Goal: Check status: Check status

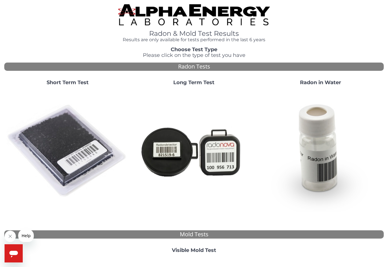
click at [69, 149] on img at bounding box center [68, 151] width 122 height 122
click at [71, 152] on img at bounding box center [68, 151] width 122 height 122
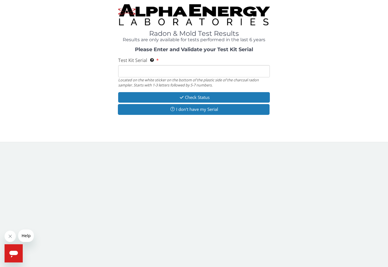
click at [130, 67] on input "Test Kit Serial Located on the white sticker on the bottom of the plastic side …" at bounding box center [194, 71] width 152 height 12
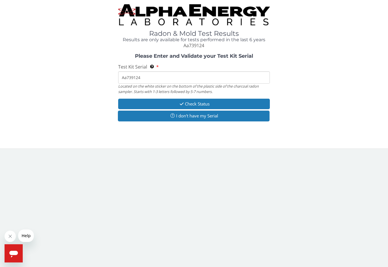
type input "Aa739124"
click at [195, 103] on button "Check Status" at bounding box center [194, 104] width 152 height 11
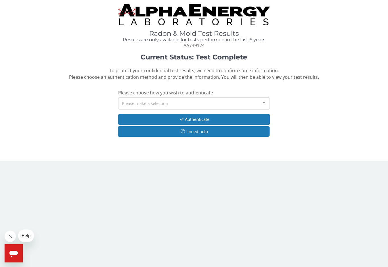
click at [202, 117] on button "Authenticate" at bounding box center [194, 119] width 152 height 11
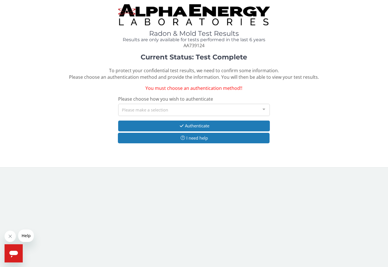
click at [176, 109] on div "Please make a selection" at bounding box center [194, 110] width 152 height 12
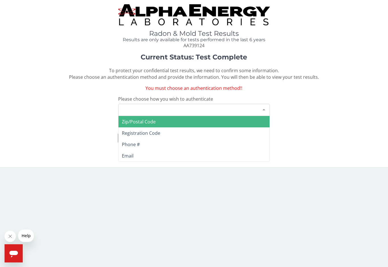
click at [159, 119] on span "Zip/Postal Code" at bounding box center [194, 121] width 151 height 11
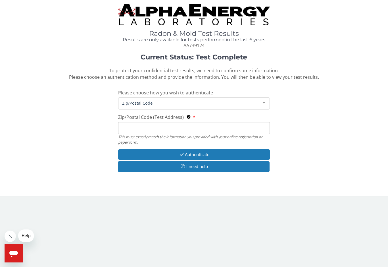
click at [267, 101] on div at bounding box center [263, 102] width 11 height 11
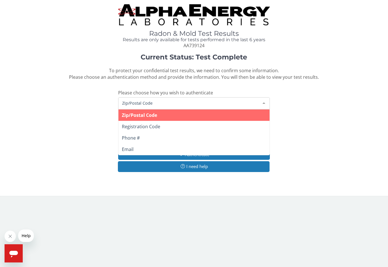
click at [182, 112] on span "Zip/Postal Code" at bounding box center [194, 114] width 151 height 11
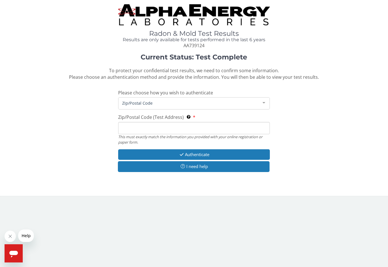
click at [198, 153] on button "Authenticate" at bounding box center [194, 154] width 152 height 11
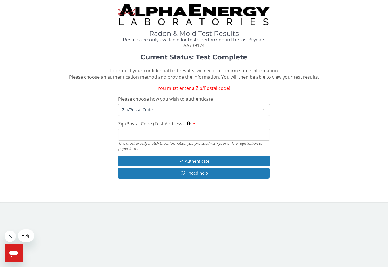
click at [130, 106] on span "Zip/Postal Code" at bounding box center [190, 109] width 138 height 6
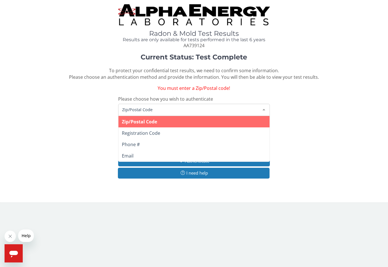
click at [133, 122] on span "Zip/Postal Code" at bounding box center [139, 122] width 35 height 6
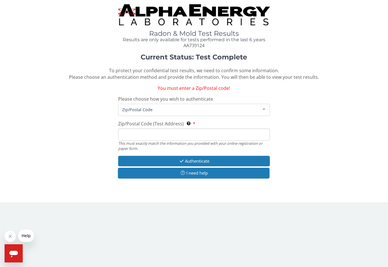
click at [131, 109] on span "Zip/Postal Code" at bounding box center [190, 109] width 138 height 6
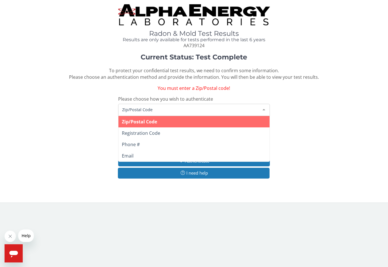
click at [132, 108] on span "Zip/Postal Code" at bounding box center [190, 109] width 138 height 6
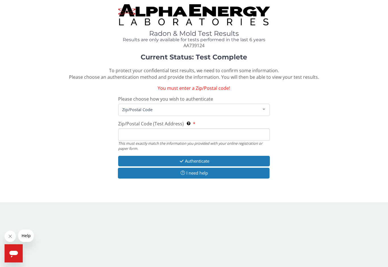
click at [133, 107] on span "Zip/Postal Code" at bounding box center [190, 109] width 138 height 6
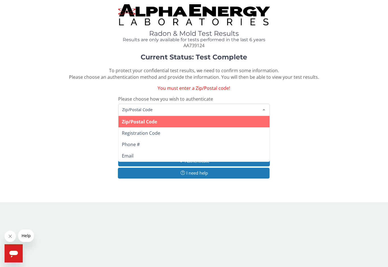
click at [126, 108] on span "Zip/Postal Code" at bounding box center [190, 109] width 138 height 6
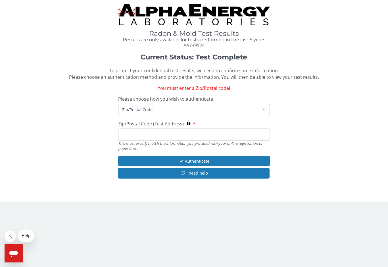
click at [123, 109] on span "Zip/Postal Code" at bounding box center [190, 109] width 138 height 6
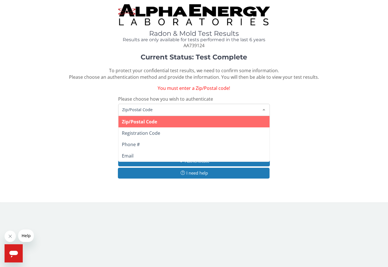
click at [130, 108] on span "Zip/Postal Code" at bounding box center [190, 109] width 138 height 6
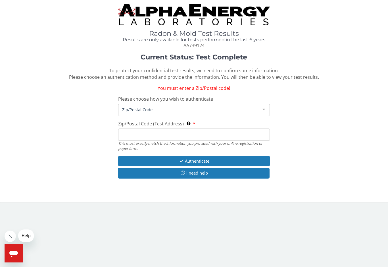
click at [10, 235] on icon "Close message from company" at bounding box center [10, 236] width 5 height 5
click at [15, 253] on icon "Open messaging window" at bounding box center [13, 254] width 9 height 7
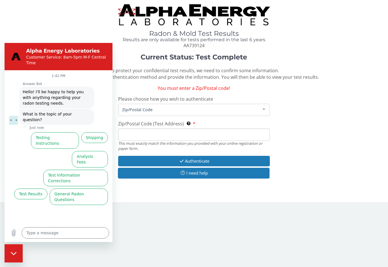
click at [15, 257] on div "Close messaging window" at bounding box center [13, 253] width 17 height 17
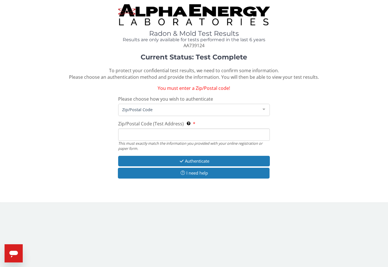
type textarea "x"
click at [199, 158] on button "Authenticate" at bounding box center [194, 161] width 152 height 11
click at [196, 161] on button "Authenticate" at bounding box center [194, 161] width 152 height 11
click at [199, 159] on button "Authenticate" at bounding box center [194, 161] width 152 height 11
click at [201, 161] on button "Authenticate" at bounding box center [194, 161] width 152 height 11
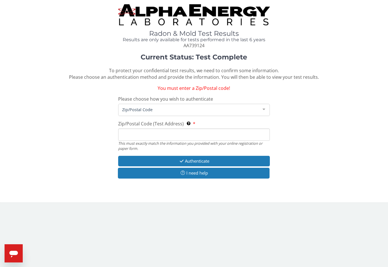
click at [129, 109] on span "Zip/Postal Code" at bounding box center [190, 109] width 138 height 6
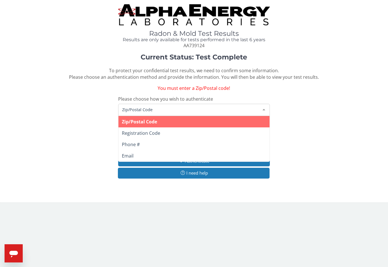
click at [265, 111] on div at bounding box center [263, 109] width 11 height 11
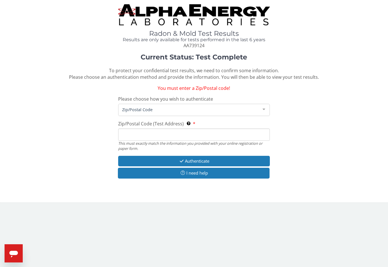
click at [361, 257] on body "Radon & Mold Test Results Results are only available for tests performed in the…" at bounding box center [194, 133] width 388 height 267
click at [361, 256] on body "Radon & Mold Test Results Results are only available for tests performed in the…" at bounding box center [194, 133] width 388 height 267
click at [367, 37] on div "Radon & Mold Test Results Results are only available for tests performed in the…" at bounding box center [194, 26] width 380 height 45
click at [366, 39] on div "Radon & Mold Test Results Results are only available for tests performed in the…" at bounding box center [194, 26] width 380 height 45
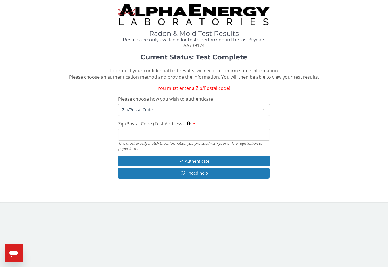
click at [360, 47] on div "Radon & Mold Test Results Results are only available for tests performed in the…" at bounding box center [194, 26] width 380 height 45
click at [129, 107] on span "Zip/Postal Code" at bounding box center [190, 109] width 138 height 6
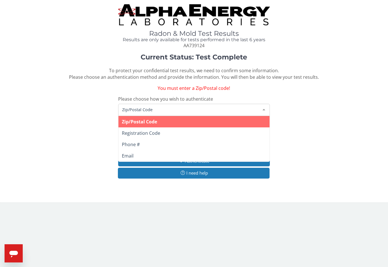
click at [126, 110] on span "Zip/Postal Code" at bounding box center [190, 109] width 138 height 6
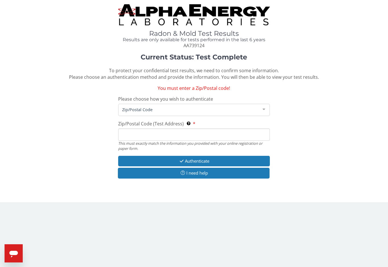
click at [129, 109] on span "Zip/Postal Code" at bounding box center [190, 109] width 138 height 6
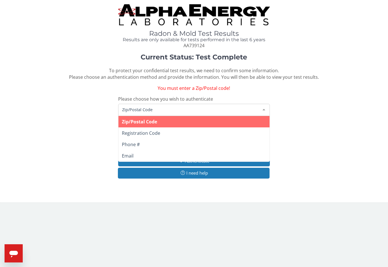
click at [130, 110] on span "Zip/Postal Code" at bounding box center [190, 109] width 138 height 6
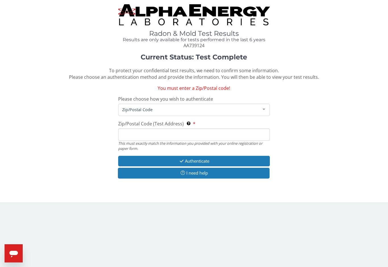
click at [125, 110] on span "Zip/Postal Code" at bounding box center [190, 109] width 138 height 6
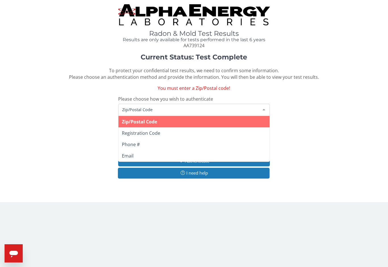
click at [123, 119] on span "Zip/Postal Code" at bounding box center [139, 122] width 35 height 6
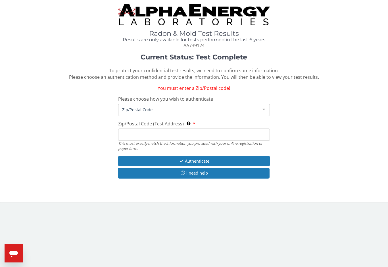
click at [199, 90] on span "You must enter a Zip/Postal code!" at bounding box center [194, 88] width 72 height 6
click at [205, 86] on span "You must enter a Zip/Postal code!" at bounding box center [194, 88] width 72 height 6
click at [207, 87] on span "You must enter a Zip/Postal code!" at bounding box center [194, 88] width 72 height 6
click at [167, 121] on span "Zip/Postal Code (Test Address)" at bounding box center [151, 123] width 66 height 6
click at [167, 128] on input "Zip/Postal Code (Test Address) This must exactly match the information you prov…" at bounding box center [194, 134] width 152 height 12
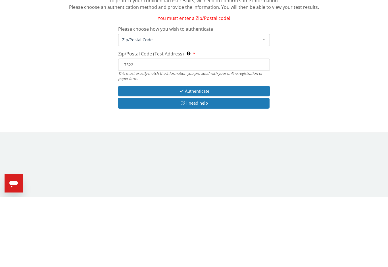
type input "17522"
click at [199, 156] on button "Authenticate" at bounding box center [194, 161] width 152 height 11
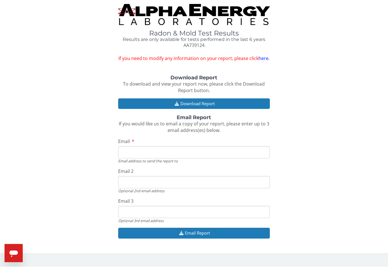
click at [196, 99] on button "Download Report" at bounding box center [194, 104] width 152 height 11
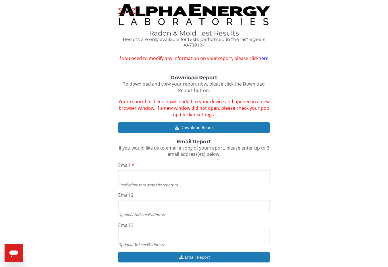
scroll to position [0, 0]
click at [130, 174] on input "Email" at bounding box center [194, 176] width 152 height 12
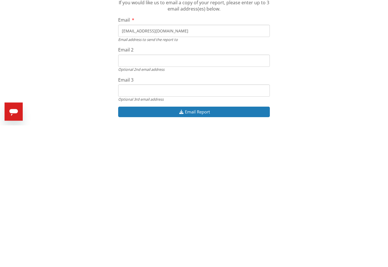
scroll to position [12, 0]
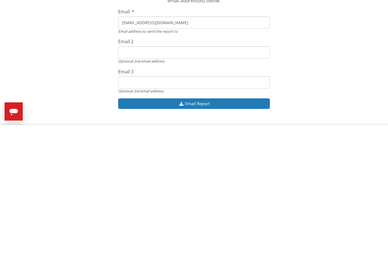
type input "Jjshirk@dejazzd.com"
click at [202, 240] on button "Email Report" at bounding box center [194, 245] width 152 height 11
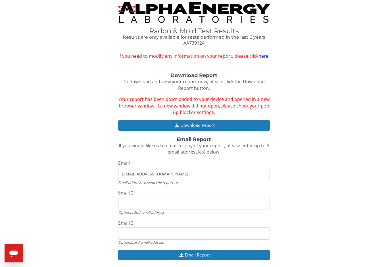
scroll to position [0, 0]
